Goal: Task Accomplishment & Management: Manage account settings

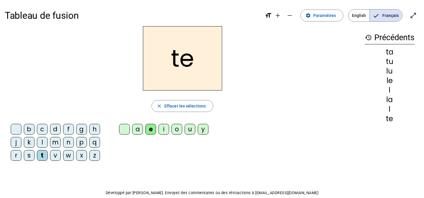
click at [382, 37] on h3 "history Précédents" at bounding box center [390, 37] width 50 height 13
click at [368, 35] on mat-icon "history" at bounding box center [368, 37] width 7 height 7
click at [198, 106] on span "Effacer les sélections" at bounding box center [184, 105] width 41 height 7
click at [370, 35] on mat-icon "history" at bounding box center [368, 37] width 7 height 7
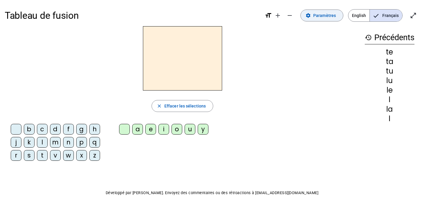
click at [327, 15] on span "Paramètres" at bounding box center [324, 15] width 23 height 7
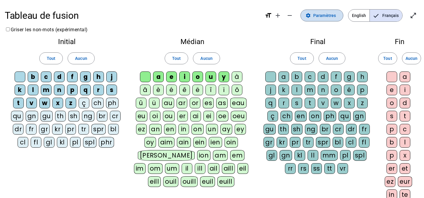
click at [327, 15] on span "Paramètres" at bounding box center [324, 15] width 23 height 7
click at [311, 12] on span at bounding box center [322, 15] width 42 height 14
click at [411, 15] on mat-icon "open_in_full" at bounding box center [413, 15] width 7 height 7
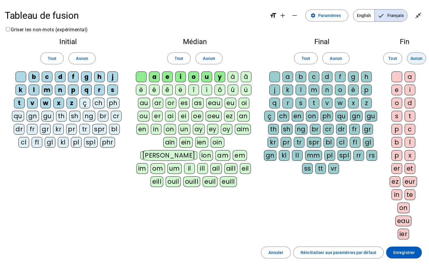
click at [416, 9] on span "Quitter le plein écran" at bounding box center [418, 15] width 14 height 14
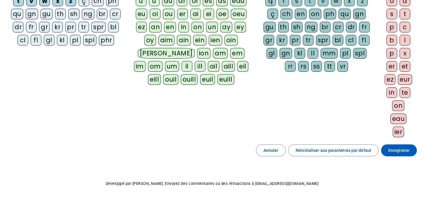
scroll to position [116, 0]
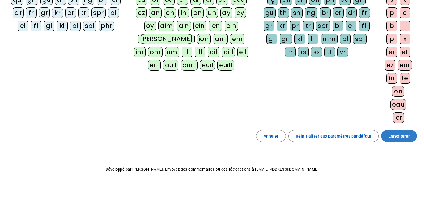
click at [392, 137] on span "Enregistrer" at bounding box center [398, 136] width 21 height 7
